Goal: Information Seeking & Learning: Check status

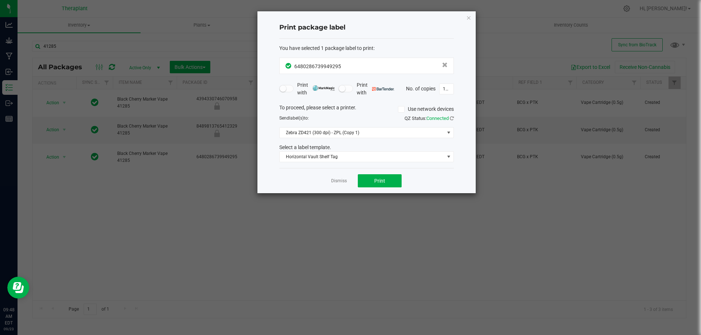
drag, startPoint x: 470, startPoint y: 19, endPoint x: 388, endPoint y: 43, distance: 85.0
click at [469, 19] on icon "button" at bounding box center [468, 17] width 5 height 9
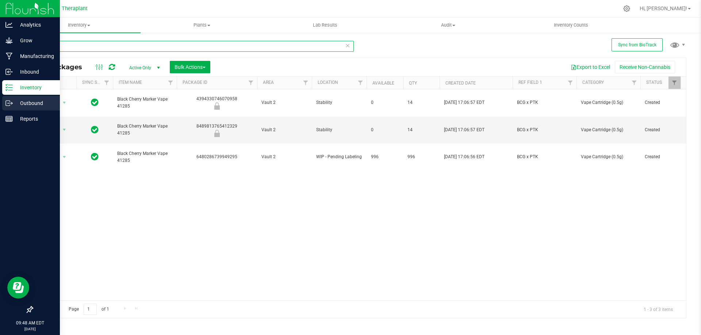
drag, startPoint x: 65, startPoint y: 42, endPoint x: 0, endPoint y: 106, distance: 91.1
click at [0, 106] on div "Analytics Grow Manufacturing Inbound Inventory Outbound Reports 09:48 AM EDT [D…" at bounding box center [350, 167] width 701 height 335
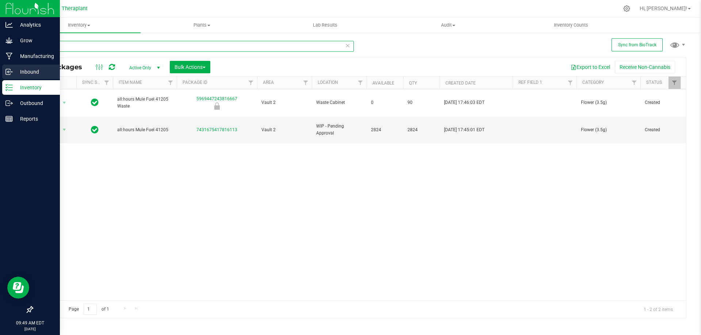
drag, startPoint x: 38, startPoint y: 47, endPoint x: 0, endPoint y: 70, distance: 44.2
click at [0, 70] on div "Analytics Grow Manufacturing Inbound Inventory Outbound Reports 09:49 AM EDT [D…" at bounding box center [350, 167] width 701 height 335
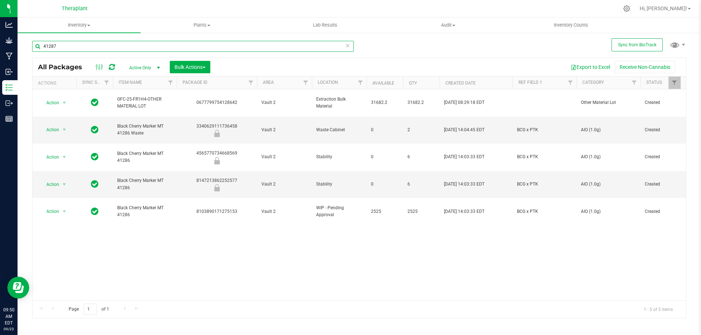
type input "41287"
